Goal: Information Seeking & Learning: Check status

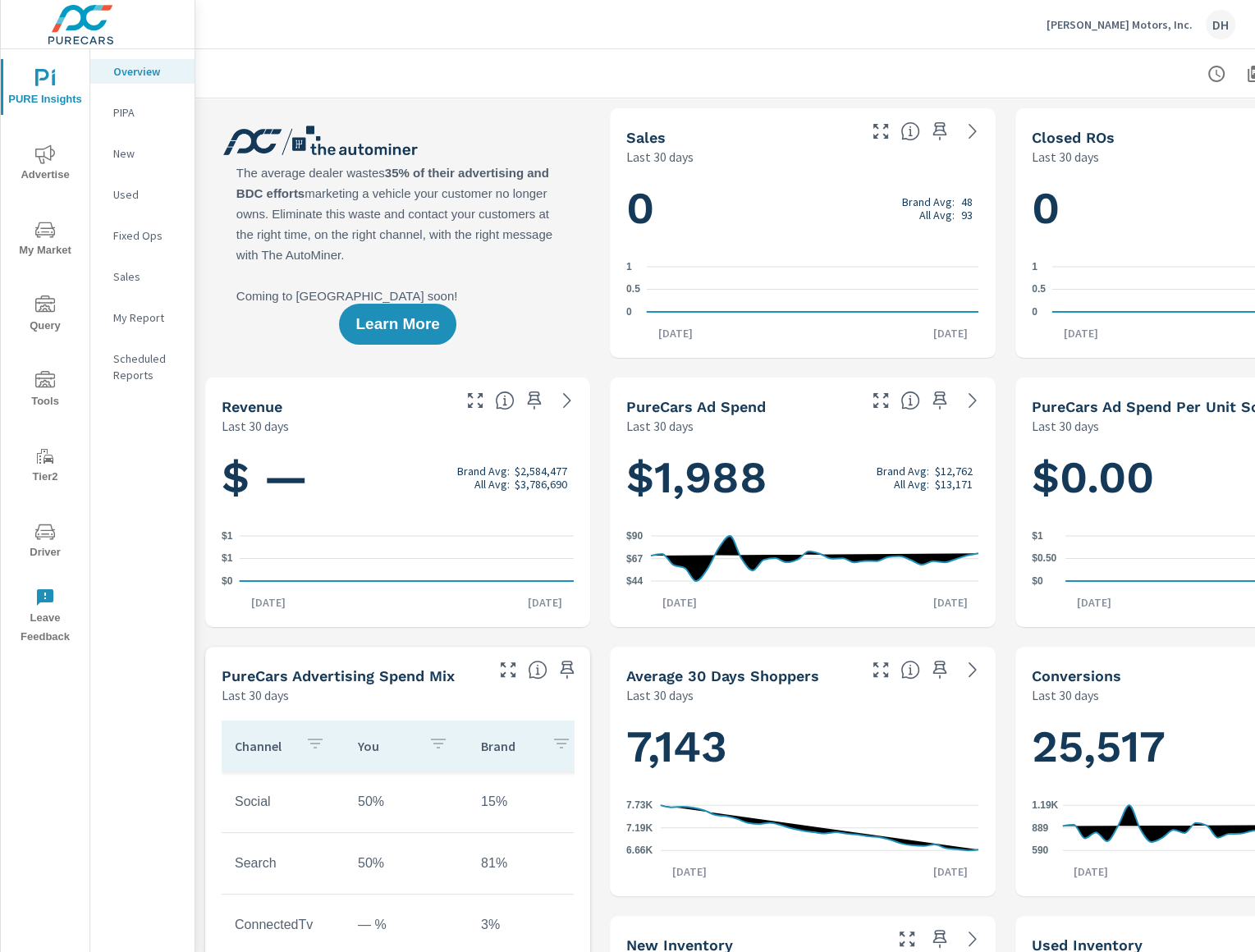
click at [53, 178] on span "Advertise" at bounding box center [45, 164] width 78 height 40
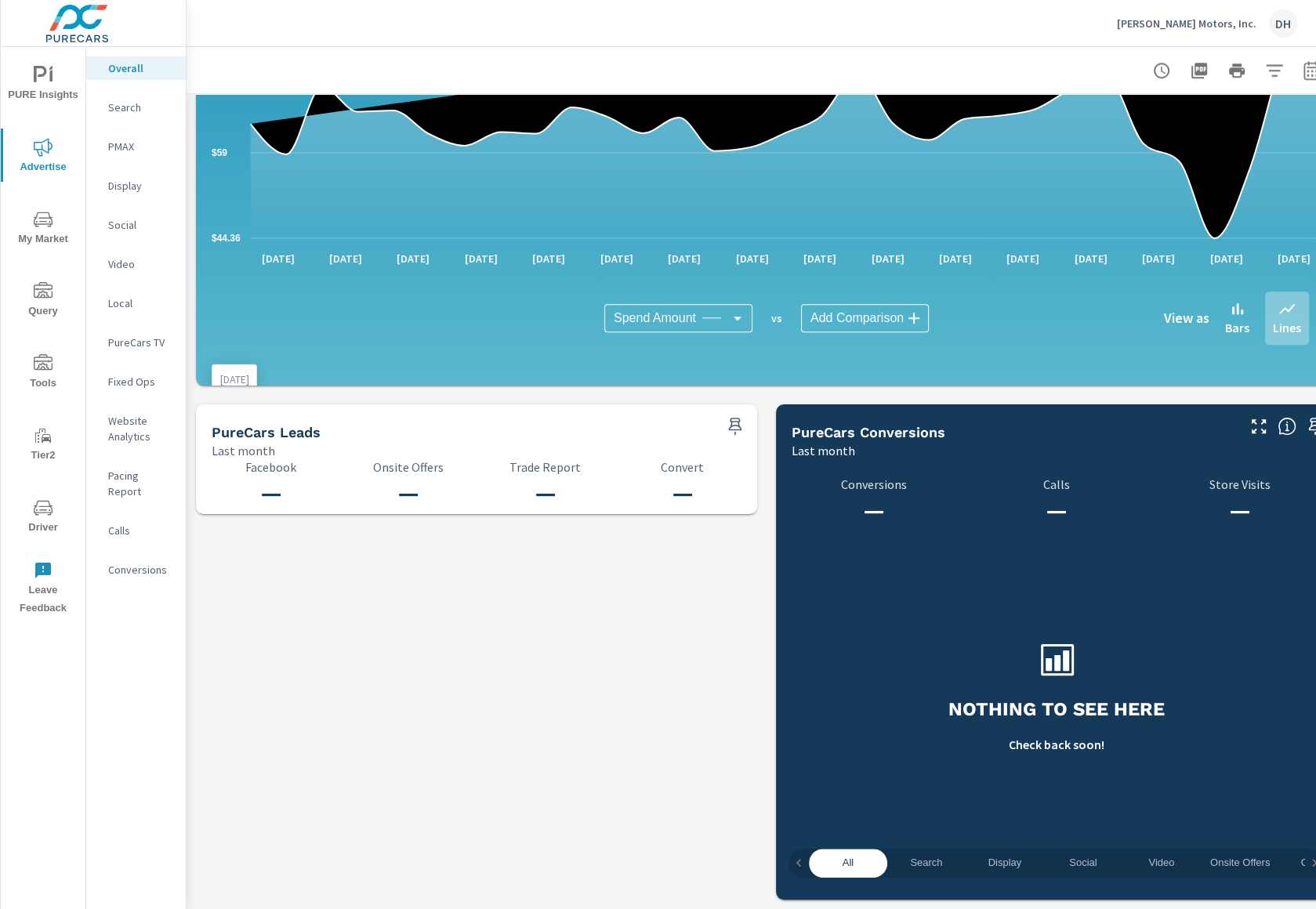
scroll to position [1384, 0]
click at [140, 230] on p "Social" at bounding box center [140, 225] width 65 height 16
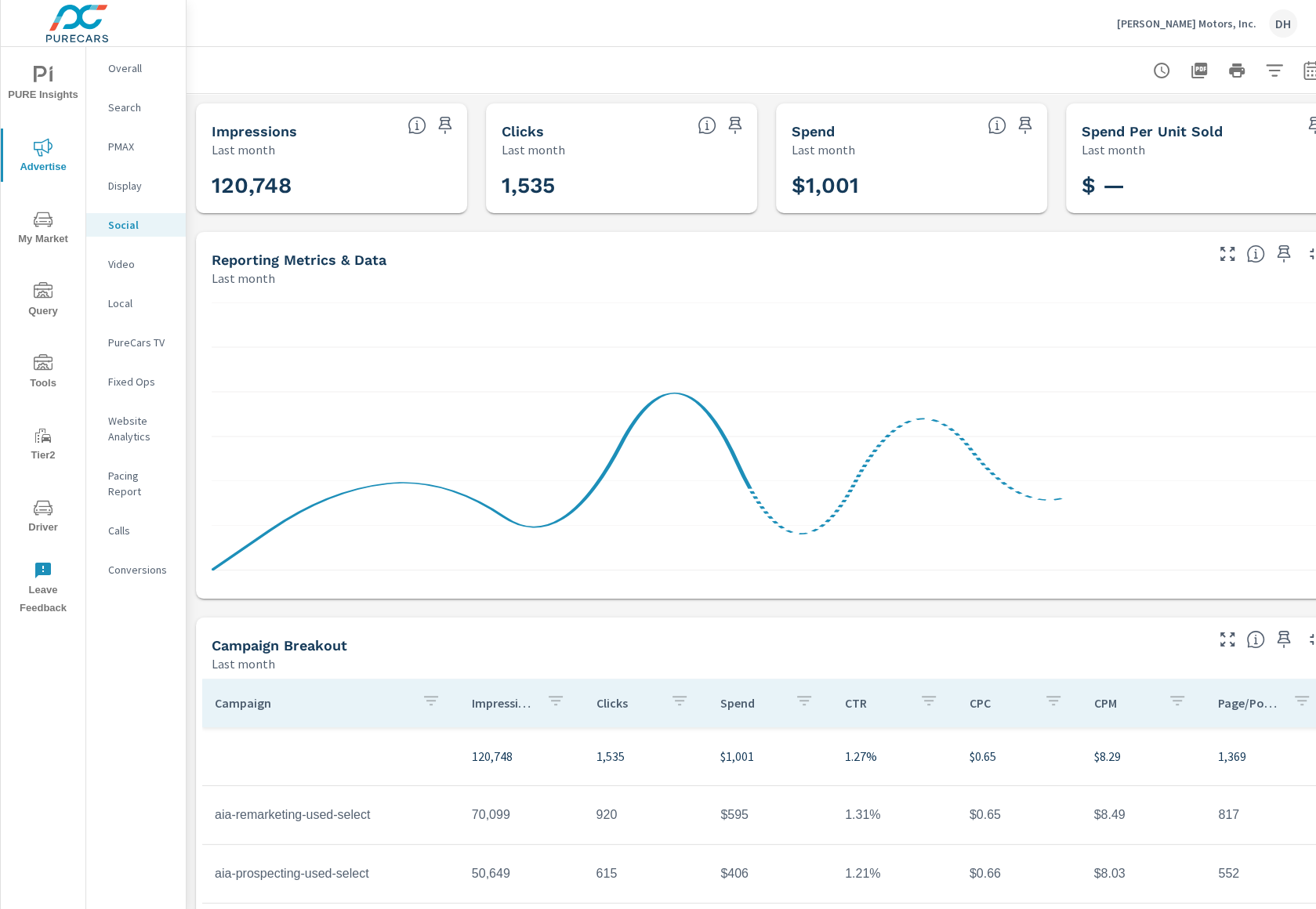
scroll to position [192, 0]
